Goal: Information Seeking & Learning: Check status

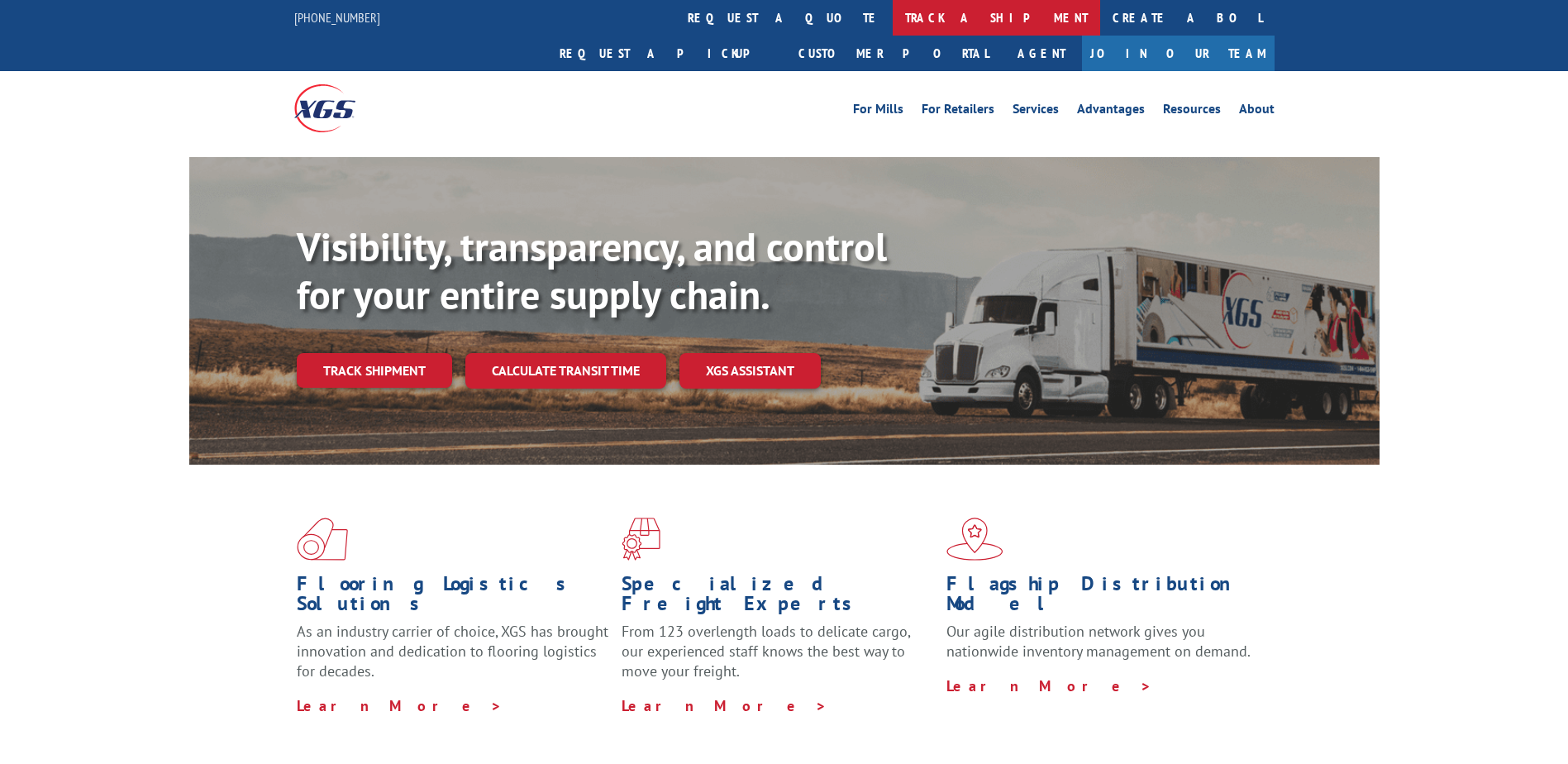
click at [893, 17] on link "track a shipment" at bounding box center [996, 18] width 207 height 36
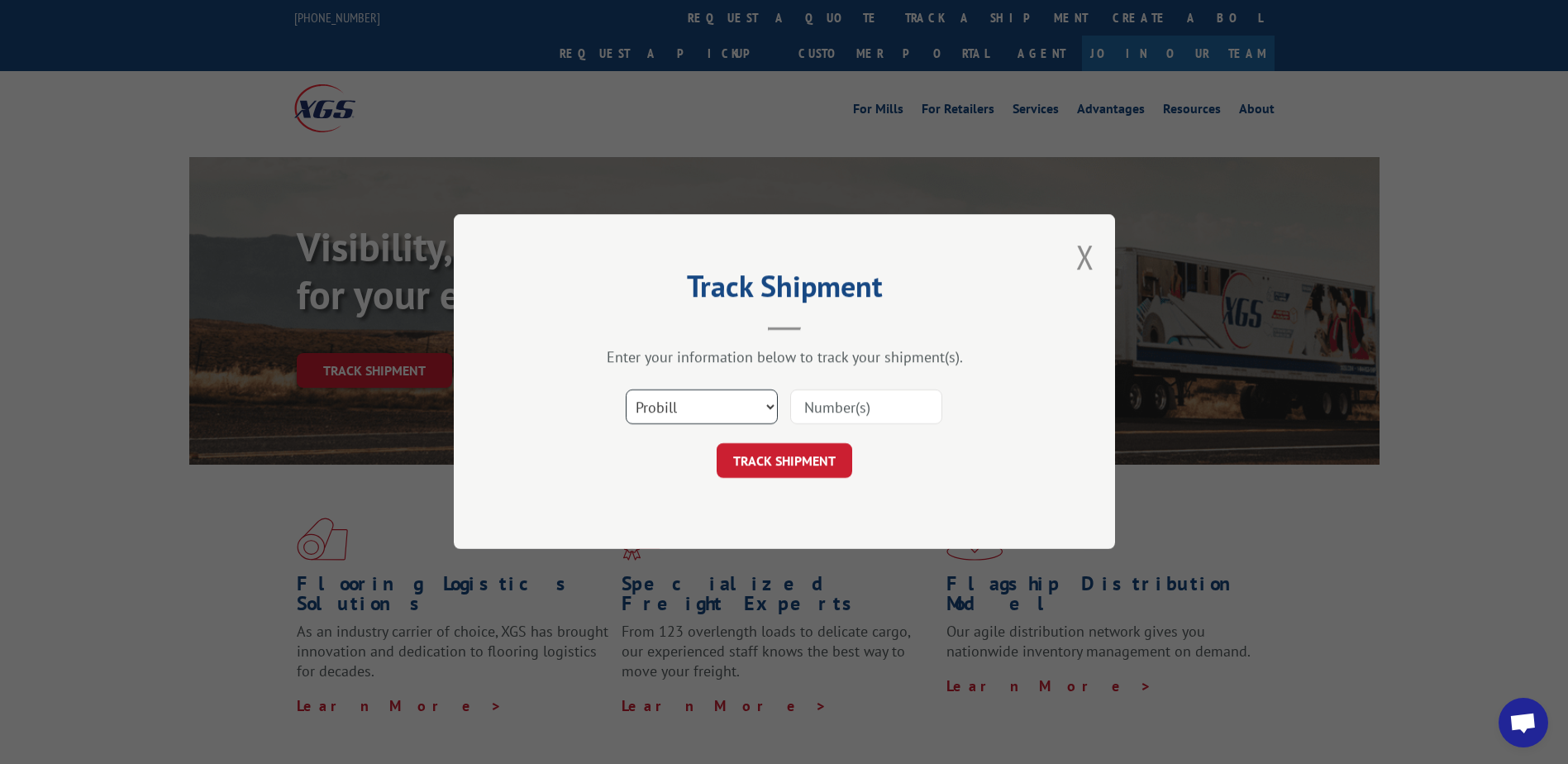
click at [775, 400] on select "Select category... Probill BOL PO" at bounding box center [701, 407] width 152 height 35
select select "po"
click at [625, 390] on select "Select category... Probill BOL PO" at bounding box center [701, 407] width 152 height 35
click at [818, 410] on input at bounding box center [867, 407] width 152 height 35
paste input "CG509622"
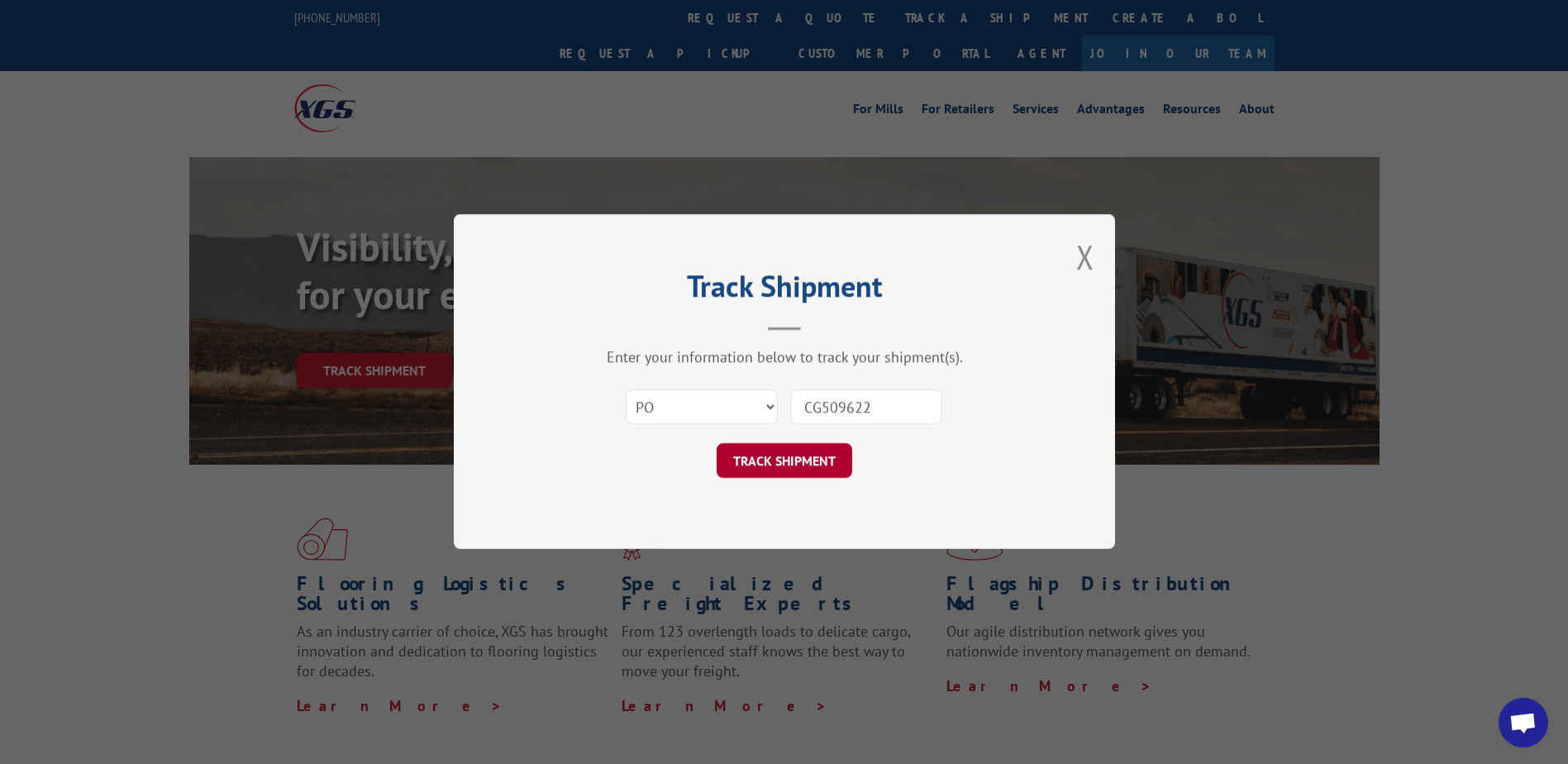
type input "CG509622"
click at [806, 458] on button "TRACK SHIPMENT" at bounding box center [784, 461] width 136 height 35
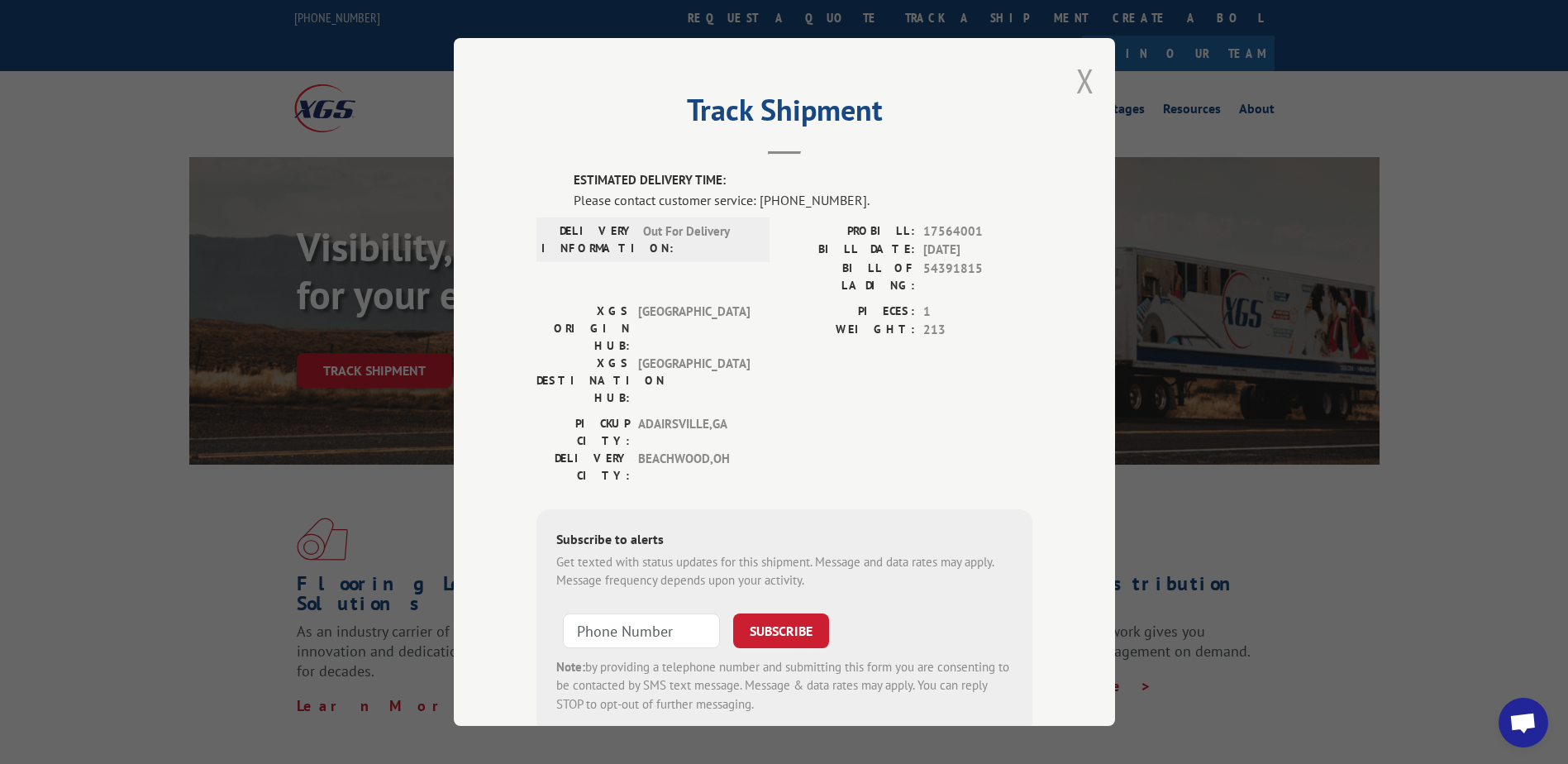
click at [1077, 85] on button "Close modal" at bounding box center [1086, 80] width 18 height 44
